Goal: Transaction & Acquisition: Purchase product/service

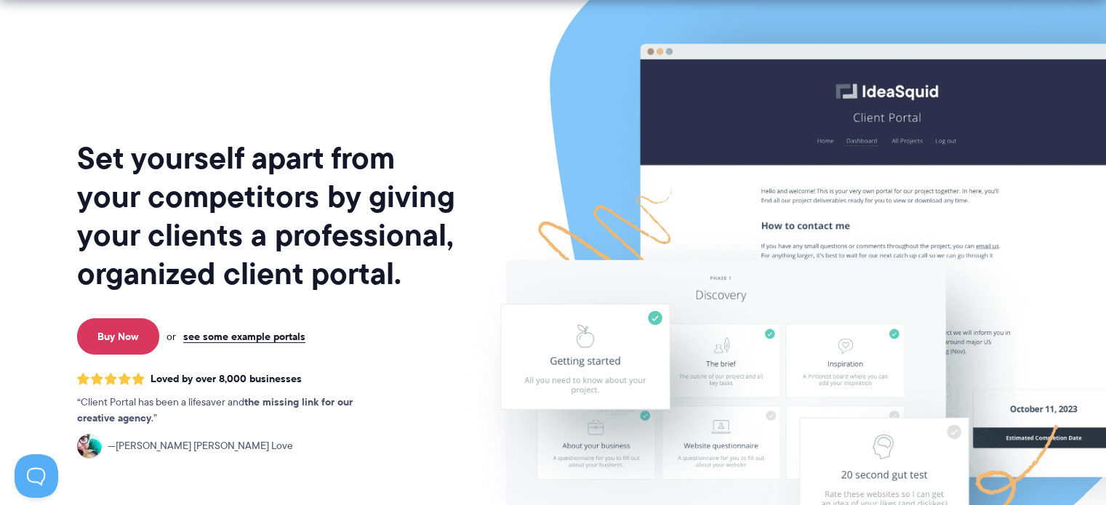
scroll to position [58, 0]
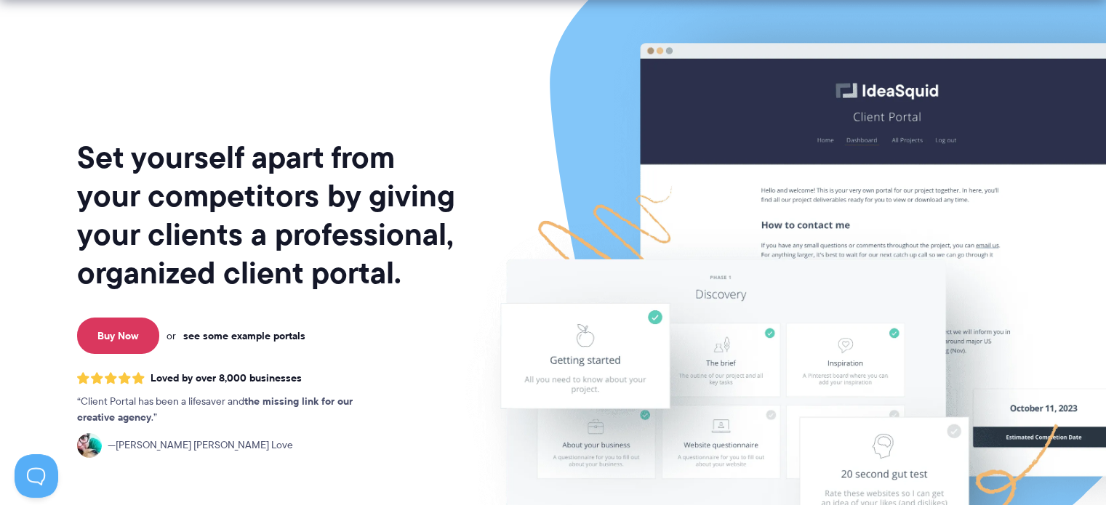
click at [235, 337] on link "see some example portals" at bounding box center [244, 335] width 122 height 13
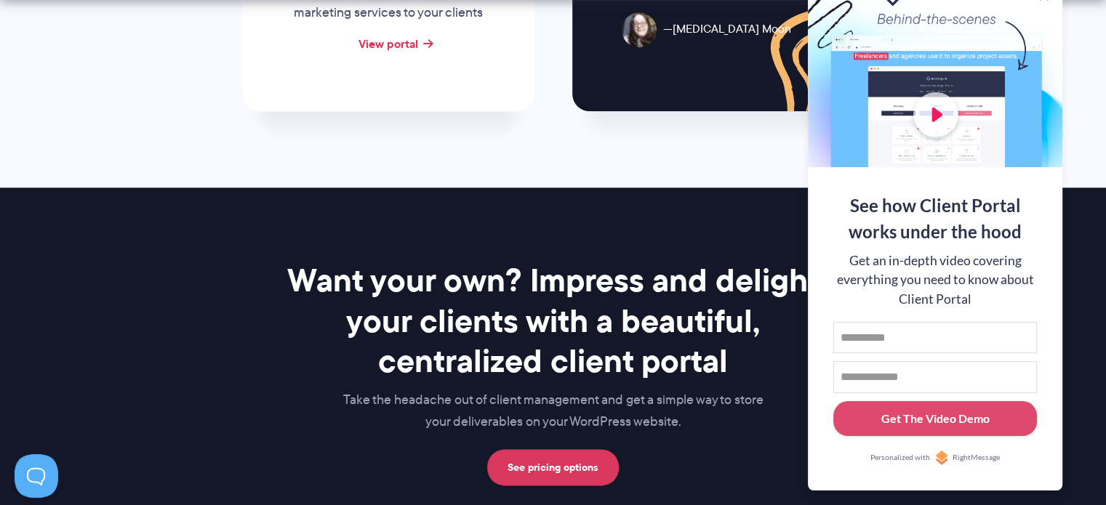
scroll to position [1861, 0]
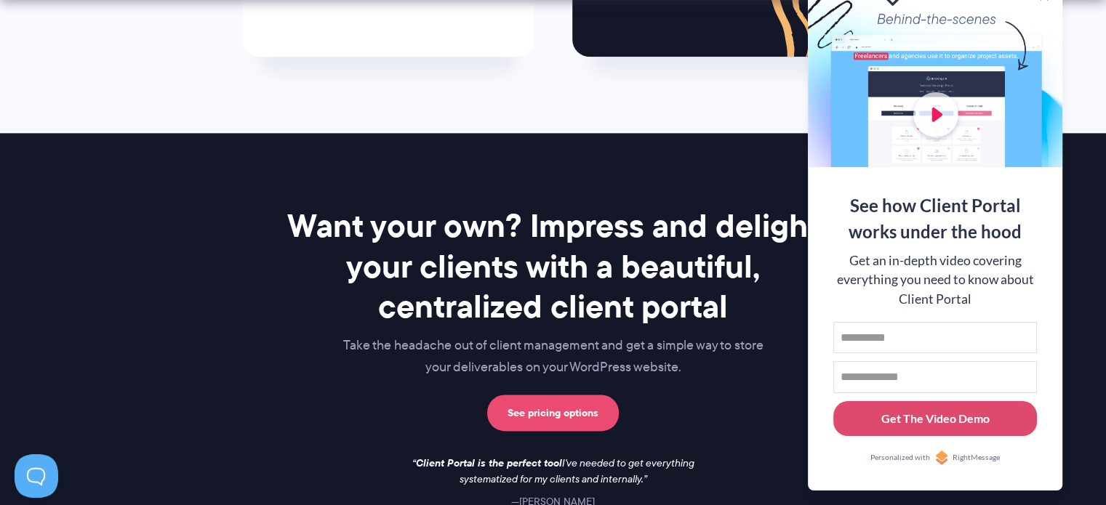
click at [564, 406] on link "See pricing options" at bounding box center [553, 413] width 132 height 36
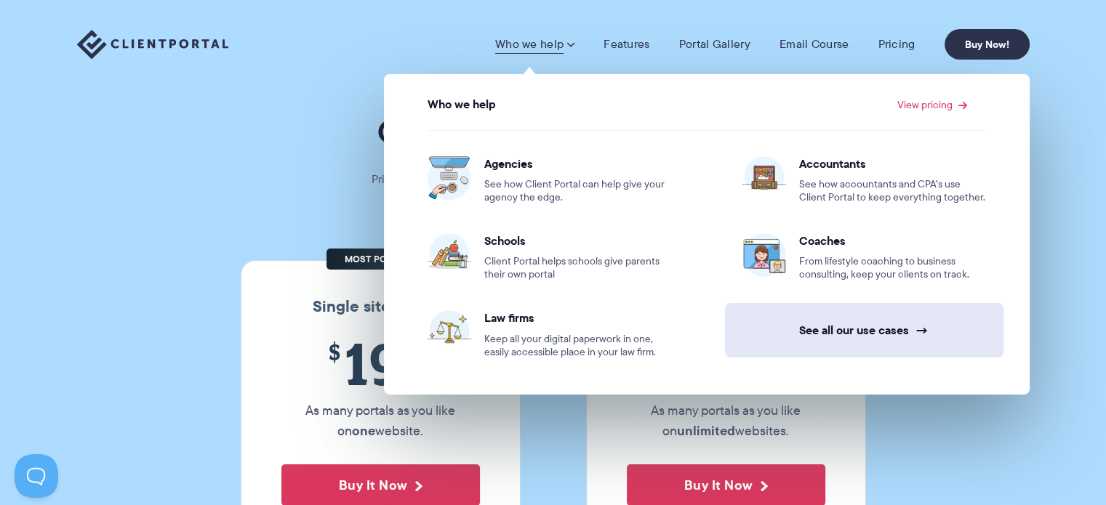
click at [780, 331] on link "See all our use cases →" at bounding box center [864, 330] width 278 height 55
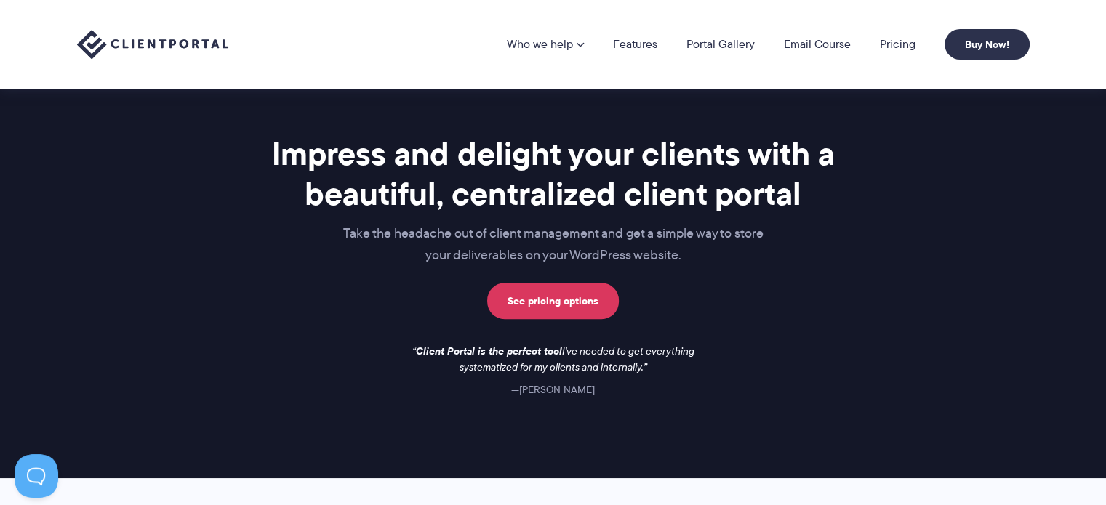
scroll to position [1000, 0]
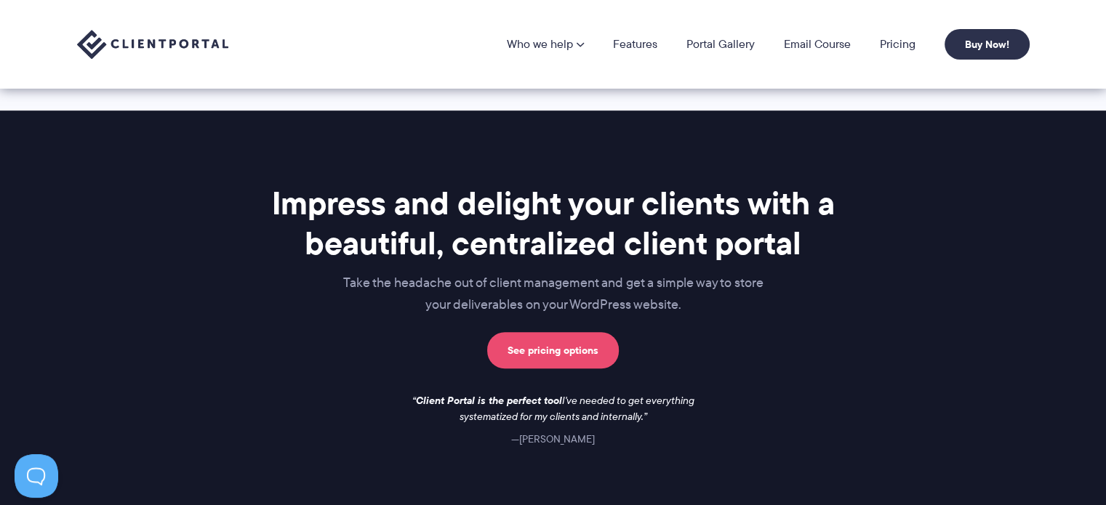
click at [569, 339] on link "See pricing options" at bounding box center [553, 350] width 132 height 36
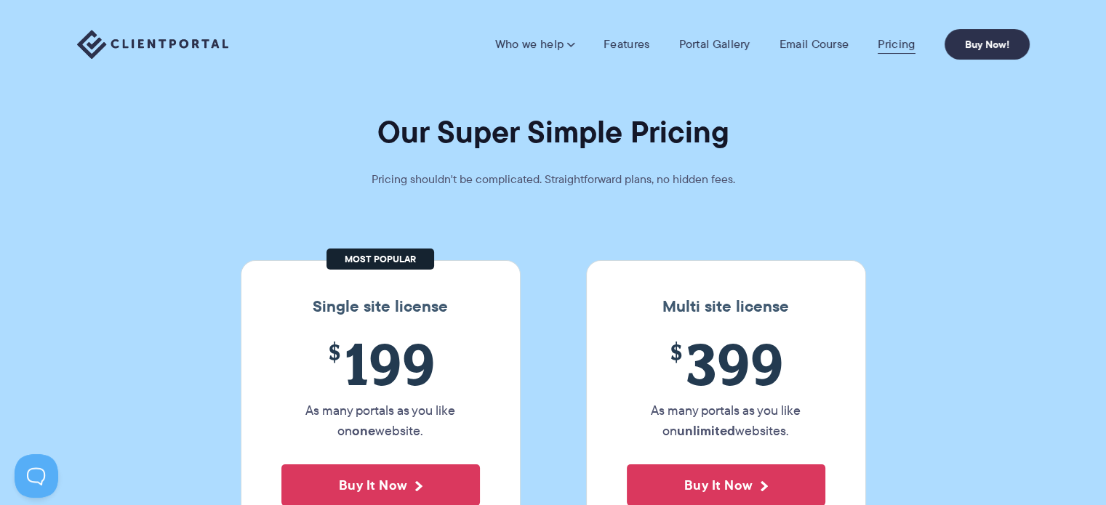
click at [900, 44] on link "Pricing" at bounding box center [896, 44] width 37 height 15
click at [957, 49] on link "Buy Now!" at bounding box center [986, 44] width 85 height 31
click at [978, 47] on link "Buy Now!" at bounding box center [986, 44] width 85 height 31
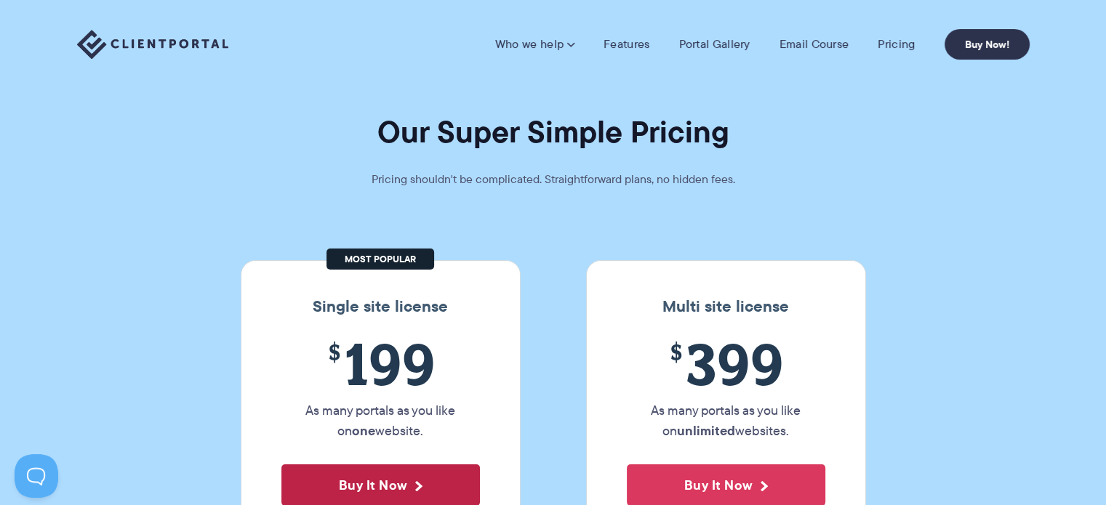
click at [426, 483] on button "Buy It Now" at bounding box center [380, 485] width 198 height 41
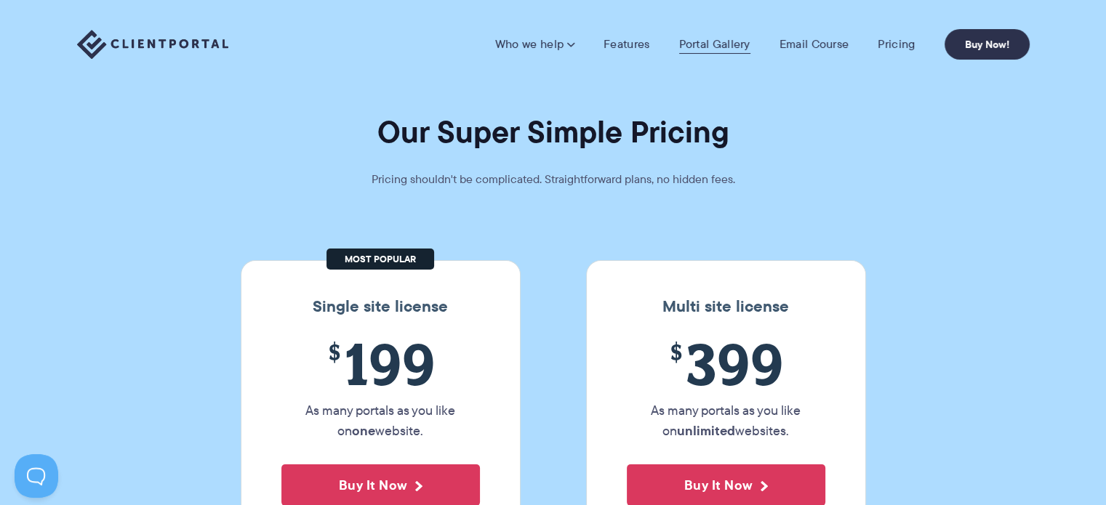
click at [701, 42] on link "Portal Gallery" at bounding box center [714, 44] width 71 height 15
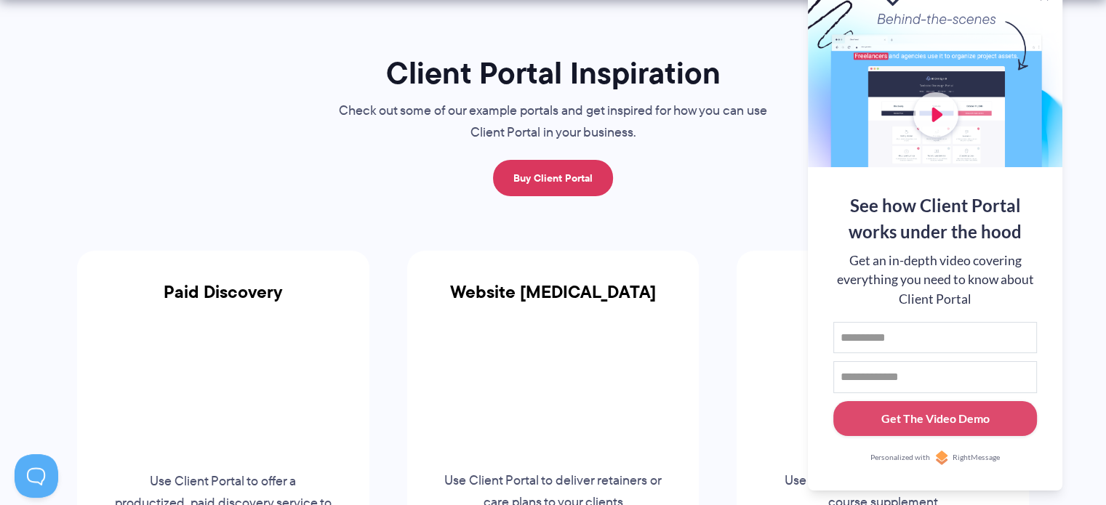
scroll to position [262, 0]
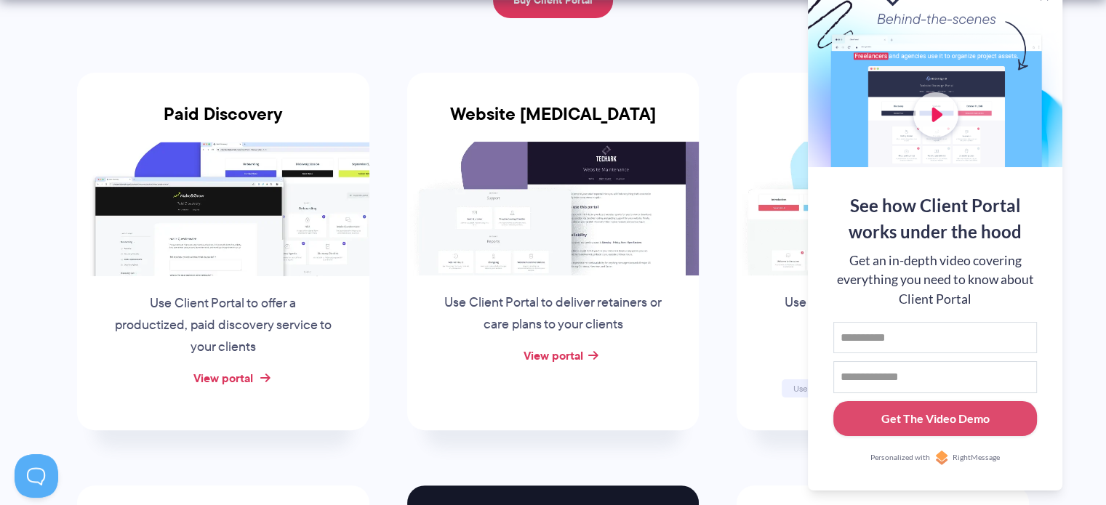
click at [233, 374] on link "View portal" at bounding box center [223, 377] width 60 height 17
